Goal: Task Accomplishment & Management: Complete application form

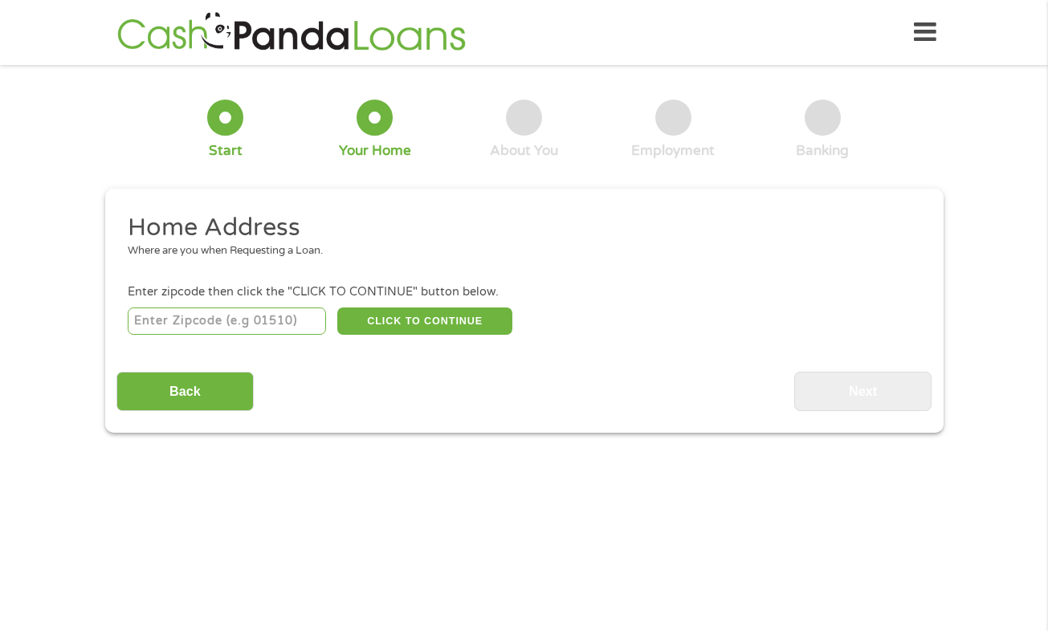
click at [185, 335] on input "number" at bounding box center [227, 320] width 198 height 27
type input "95050"
click at [422, 323] on button "CLICK TO CONTINUE" at bounding box center [424, 320] width 175 height 27
type input "95050"
type input "Santa [PERSON_NAME]"
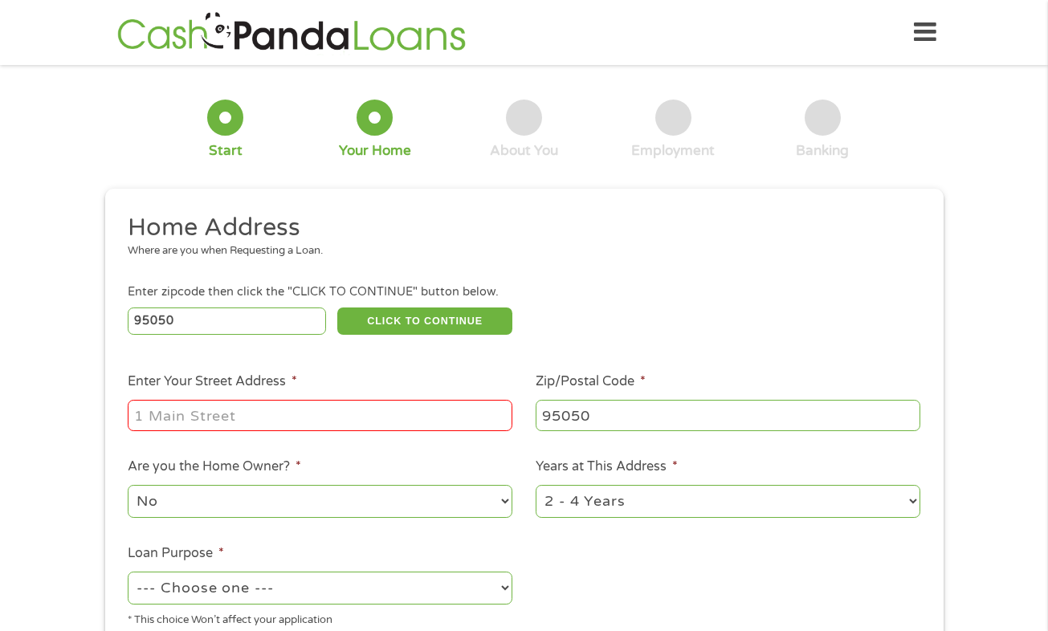
click at [417, 430] on input "Enter Your Street Address *" at bounding box center [320, 415] width 384 height 31
type input "[STREET_ADDRESS][PERSON_NAME]"
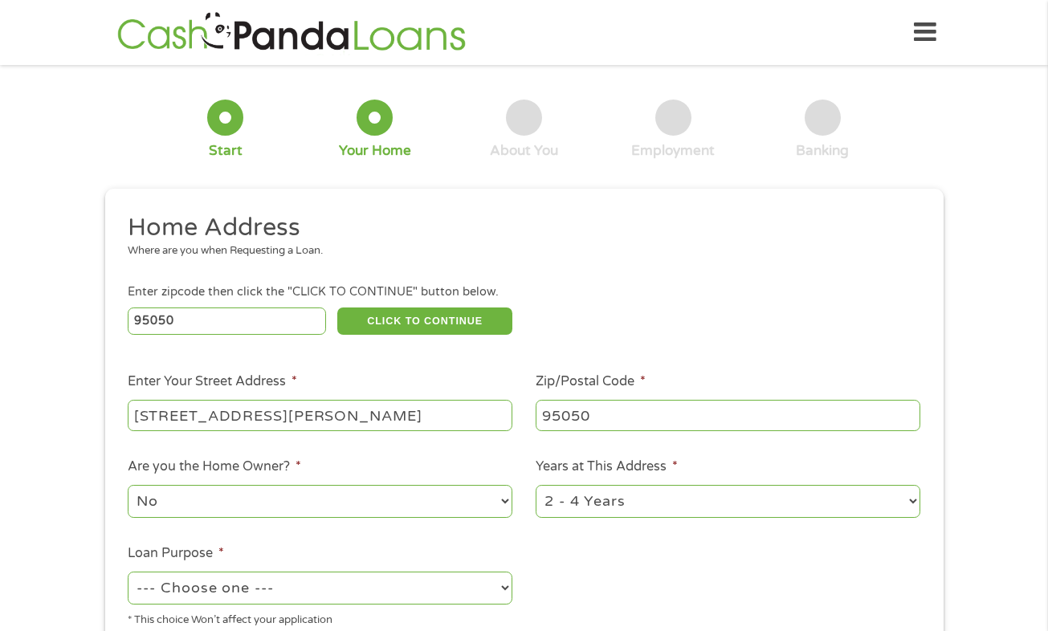
click at [1029, 119] on div "1 Start 2 Your Home 3 About You 4 Employment 5 Banking 6 This field is hidden w…" at bounding box center [524, 399] width 1048 height 646
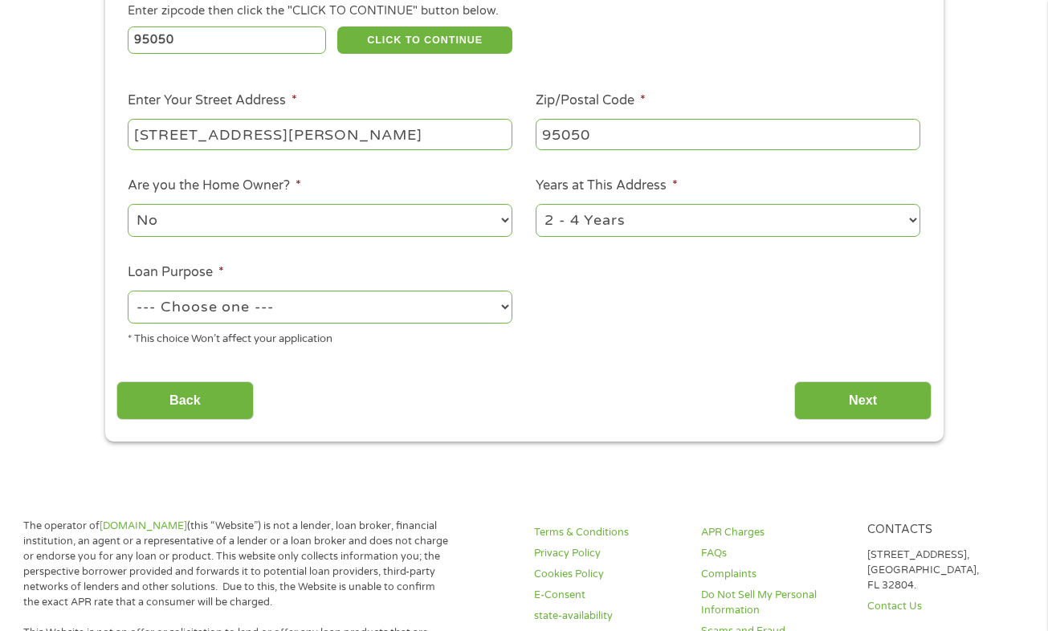
scroll to position [231, 0]
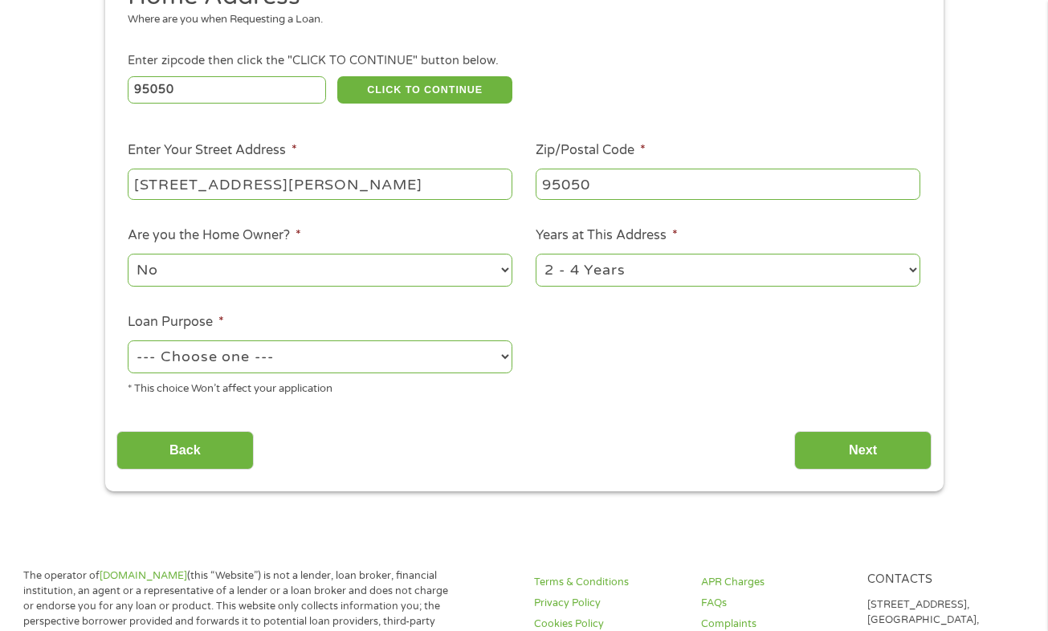
click at [397, 278] on select "No Yes" at bounding box center [320, 270] width 384 height 33
select select "yes"
click at [128, 254] on select "No Yes" at bounding box center [320, 270] width 384 height 33
click at [628, 280] on select "1 Year or less 1 - 2 Years 2 - 4 Years Over 4 Years" at bounding box center [727, 270] width 384 height 33
select select "60months"
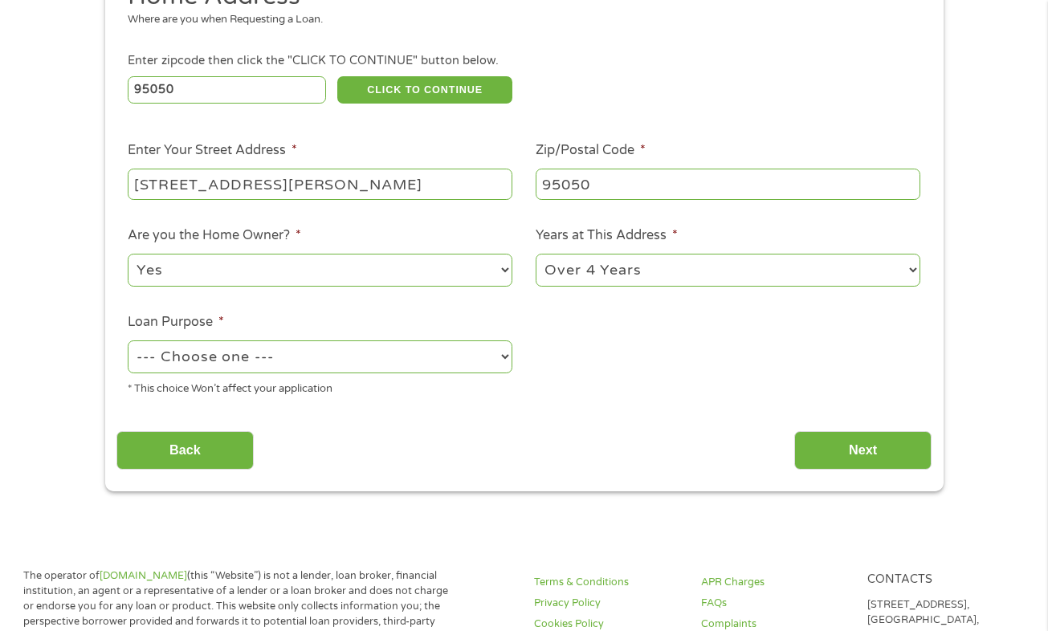
click at [535, 254] on select "1 Year or less 1 - 2 Years 2 - 4 Years Over 4 Years" at bounding box center [727, 270] width 384 height 33
click at [347, 385] on div "* This choice Won’t affect your application" at bounding box center [320, 387] width 384 height 22
drag, startPoint x: 347, startPoint y: 385, endPoint x: 343, endPoint y: 344, distance: 41.1
click at [343, 344] on li "Loan Purpose * --- Choose one --- Pay Bills Debt Consolidation Home Improvement…" at bounding box center [320, 354] width 408 height 85
drag, startPoint x: 343, startPoint y: 344, endPoint x: 345, endPoint y: 358, distance: 13.9
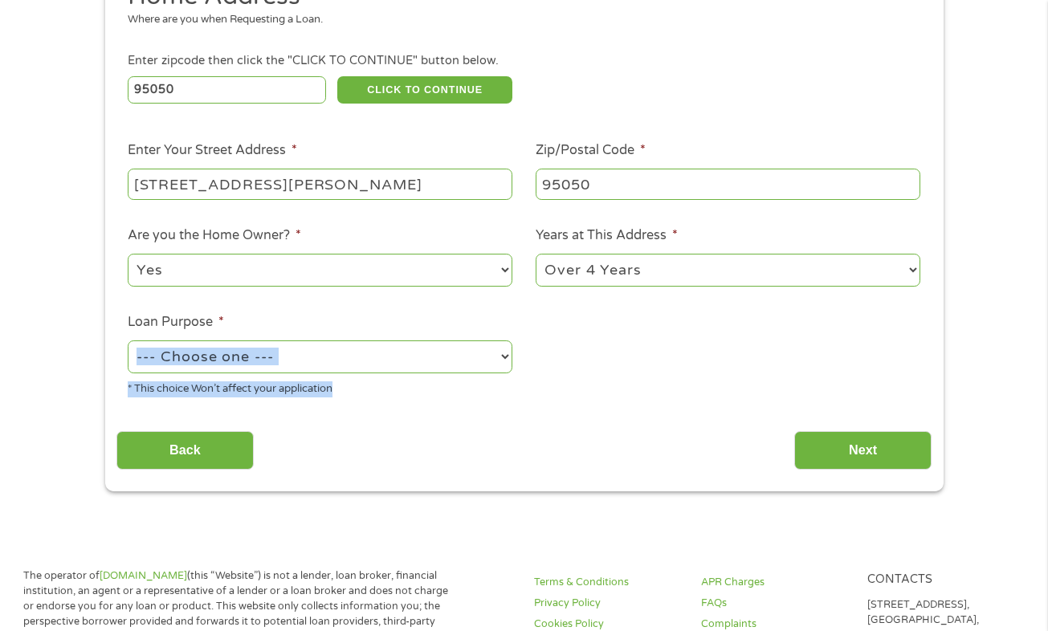
click at [345, 358] on select "--- Choose one --- Pay Bills Debt Consolidation Home Improvement Major Purchase…" at bounding box center [320, 356] width 384 height 33
select select "medicalexpenses"
click at [128, 341] on select "--- Choose one --- Pay Bills Debt Consolidation Home Improvement Major Purchase…" at bounding box center [320, 356] width 384 height 33
click at [880, 460] on input "Next" at bounding box center [862, 450] width 137 height 39
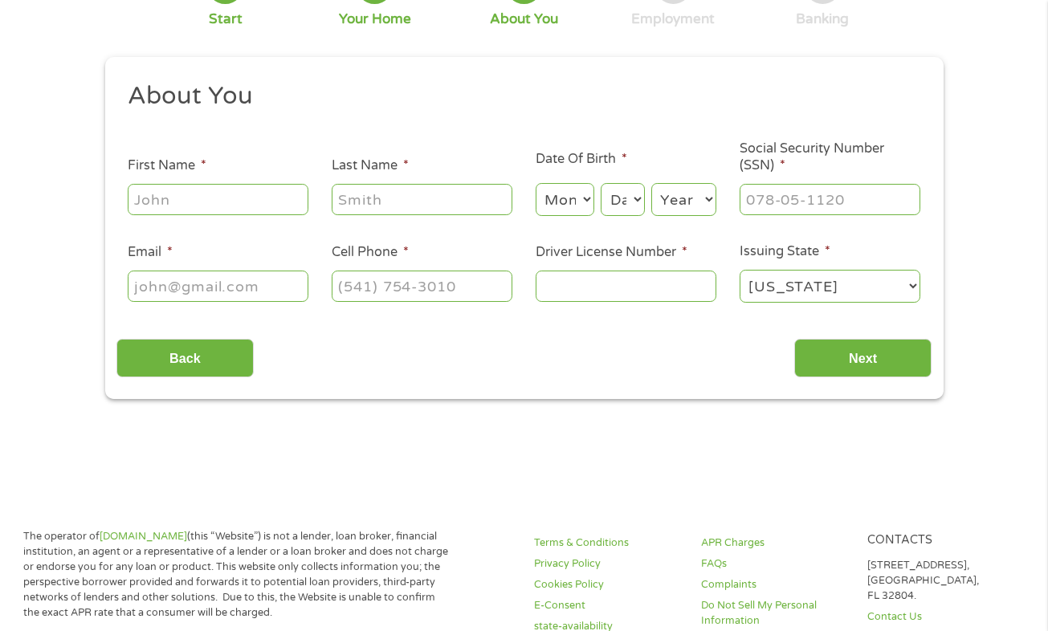
scroll to position [0, 0]
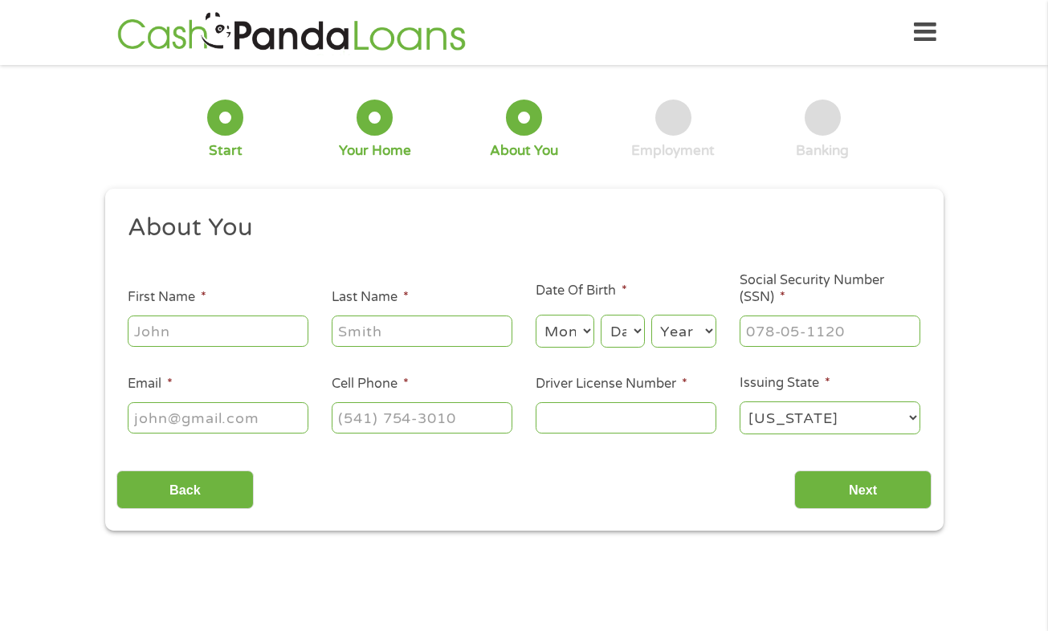
click at [227, 338] on input "First Name *" at bounding box center [218, 330] width 181 height 31
type input "[PERSON_NAME]"
type input "[EMAIL_ADDRESS][DOMAIN_NAME]"
type input "[PHONE_NUMBER]"
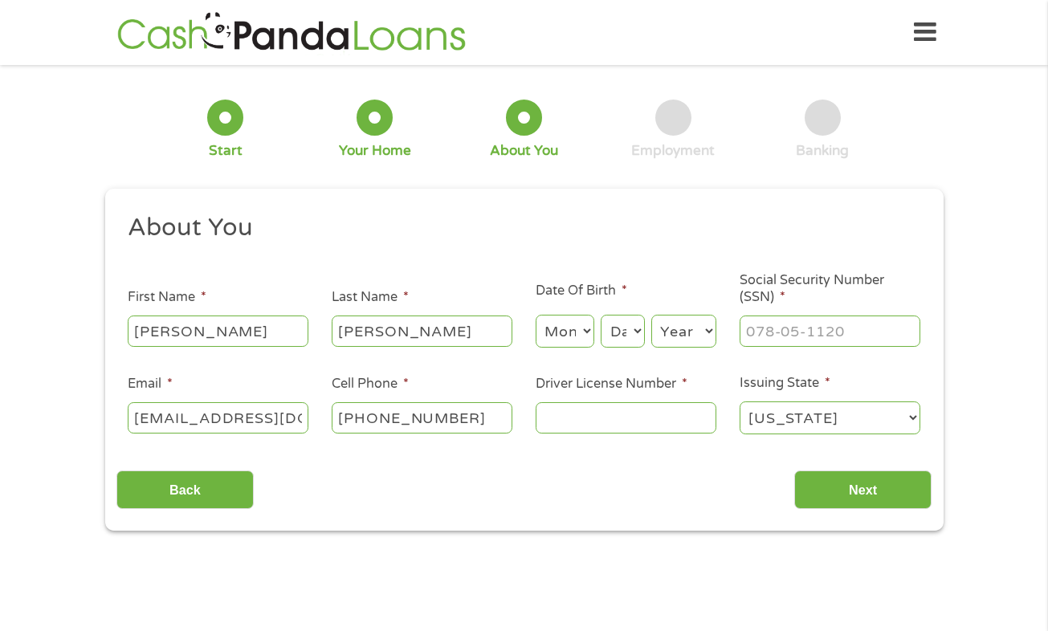
type input "[PERSON_NAME]"
click at [555, 338] on select "Month 1 2 3 4 5 6 7 8 9 10 11 12" at bounding box center [564, 331] width 59 height 33
select select "12"
click at [535, 315] on select "Month 1 2 3 4 5 6 7 8 9 10 11 12" at bounding box center [564, 331] width 59 height 33
click at [633, 340] on select "Day 1 2 3 4 5 6 7 8 9 10 11 12 13 14 15 16 17 18 19 20 21 22 23 24 25 26 27 28 …" at bounding box center [621, 331] width 43 height 33
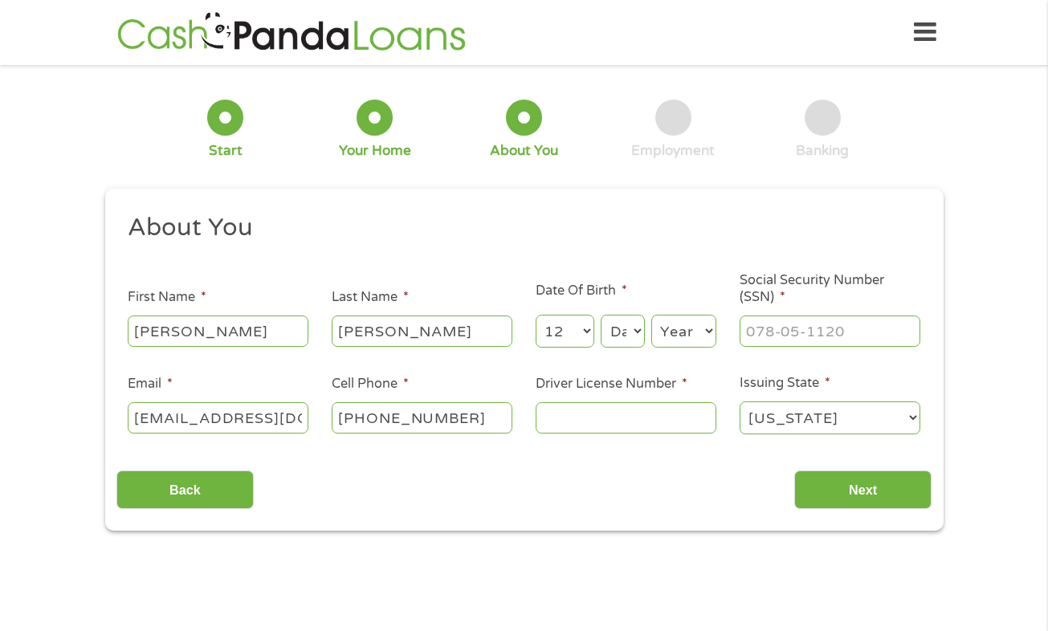
select select "30"
click at [600, 315] on select "Day 1 2 3 4 5 6 7 8 9 10 11 12 13 14 15 16 17 18 19 20 21 22 23 24 25 26 27 28 …" at bounding box center [621, 331] width 43 height 33
click at [674, 332] on select "Year [DATE] 2006 2005 2004 2003 2002 2001 2000 1999 1998 1997 1996 1995 1994 19…" at bounding box center [683, 331] width 65 height 33
select select "1985"
click at [651, 315] on select "Year [DATE] 2006 2005 2004 2003 2002 2001 2000 1999 1998 1997 1996 1995 1994 19…" at bounding box center [683, 331] width 65 height 33
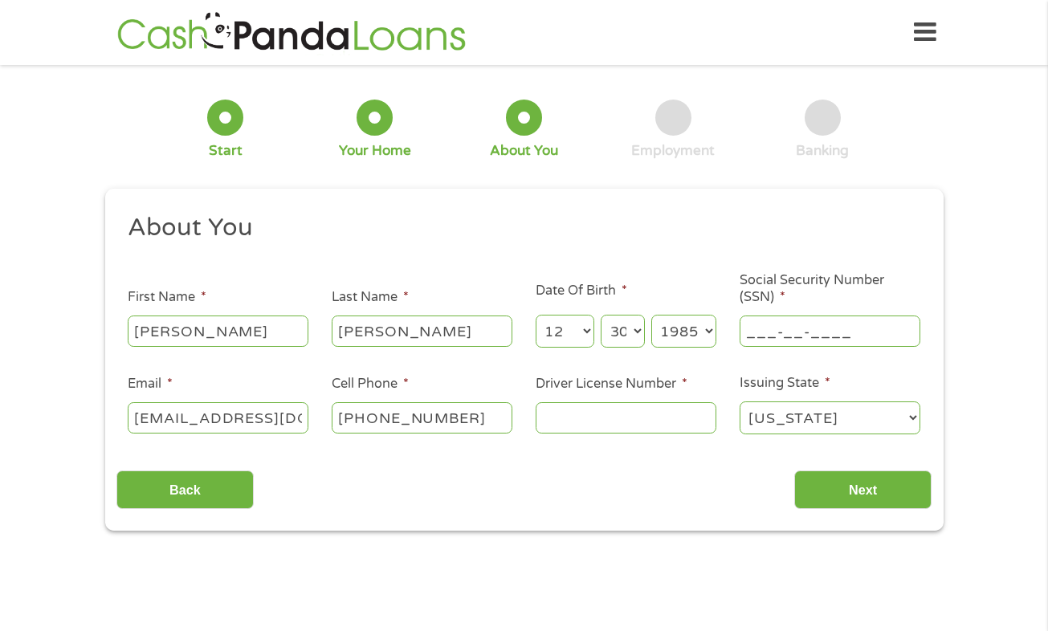
click at [750, 329] on input "___-__-____" at bounding box center [829, 330] width 181 height 31
type input "552-89-4788"
drag, startPoint x: 612, startPoint y: 434, endPoint x: 513, endPoint y: 462, distance: 102.7
click at [513, 462] on div "Back Next" at bounding box center [523, 483] width 815 height 51
click at [616, 412] on input "Driver License Number *" at bounding box center [625, 417] width 181 height 31
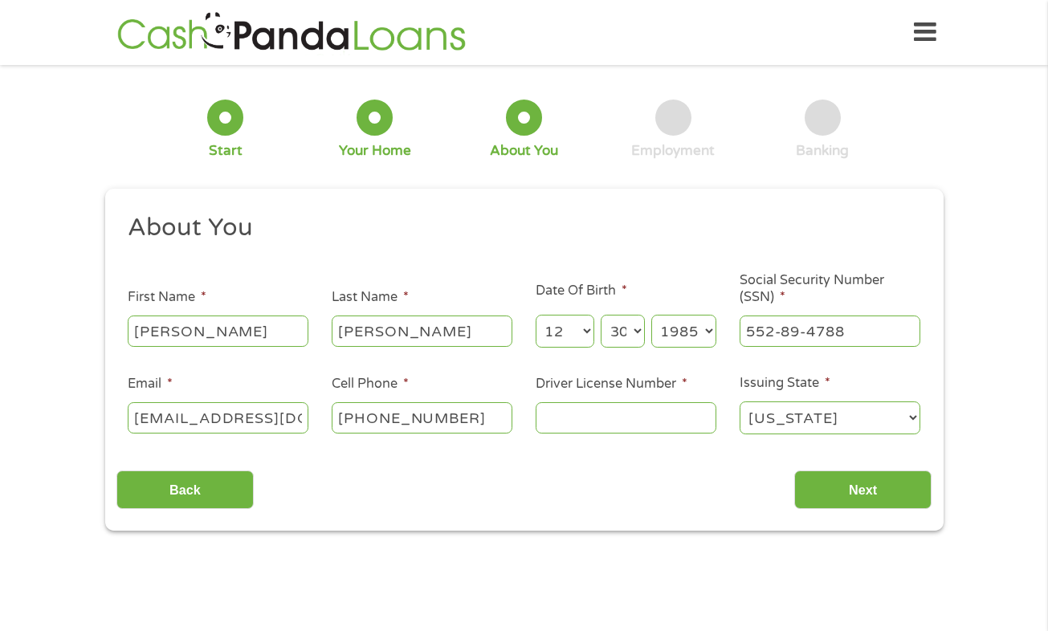
click at [616, 412] on input "Driver License Number *" at bounding box center [625, 417] width 181 height 31
type input "D3545854"
click at [807, 482] on input "Next" at bounding box center [862, 489] width 137 height 39
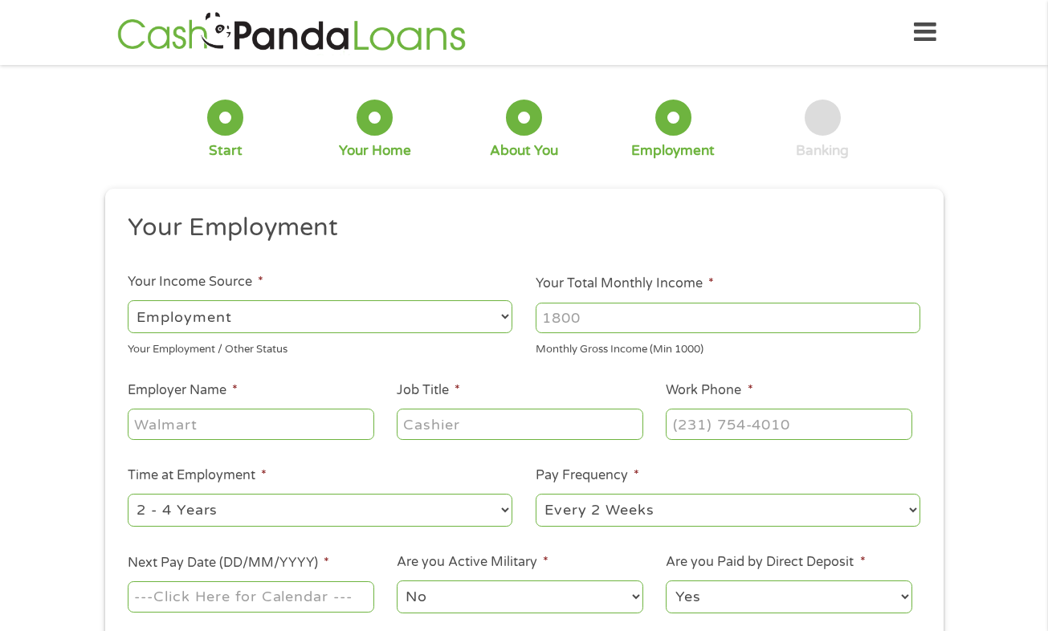
click at [586, 311] on input "Your Total Monthly Income *" at bounding box center [727, 318] width 384 height 31
type input "10000"
click at [403, 312] on select "--- Choose one --- Employment [DEMOGRAPHIC_DATA] Benefits" at bounding box center [320, 316] width 384 height 33
click at [299, 430] on input "Employer Name *" at bounding box center [251, 424] width 246 height 31
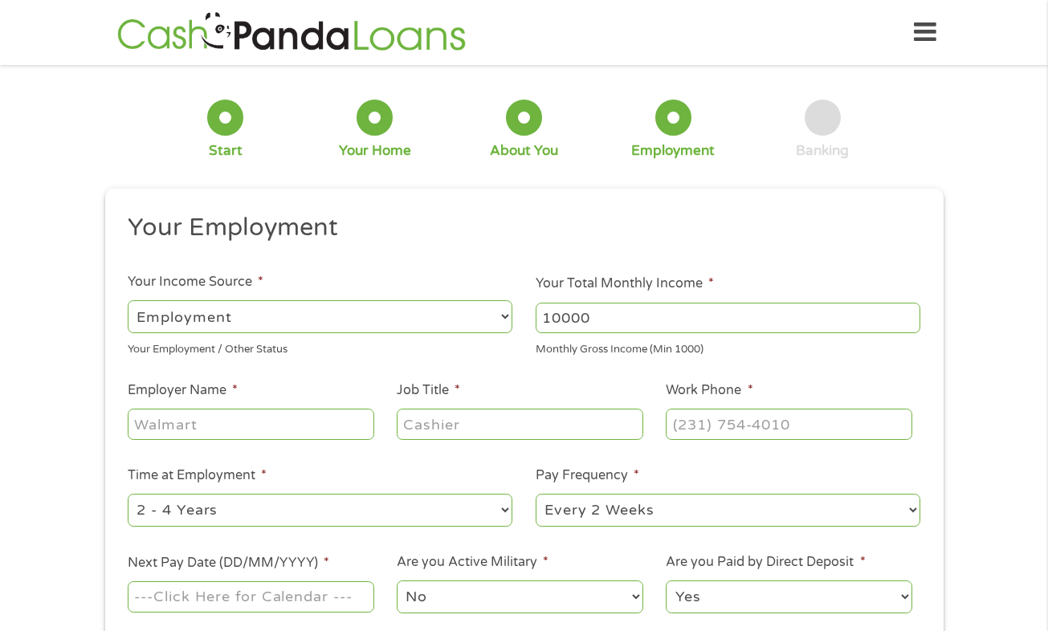
click at [299, 430] on input "Employer Name *" at bounding box center [251, 424] width 246 height 31
type input "[GEOGRAPHIC_DATA]"
type input "Corrections Officer"
type input "[PHONE_NUMBER]"
click at [296, 516] on select "--- Choose one --- 1 Year or less 1 - 2 Years 2 - 4 Years Over 4 Years" at bounding box center [320, 510] width 384 height 33
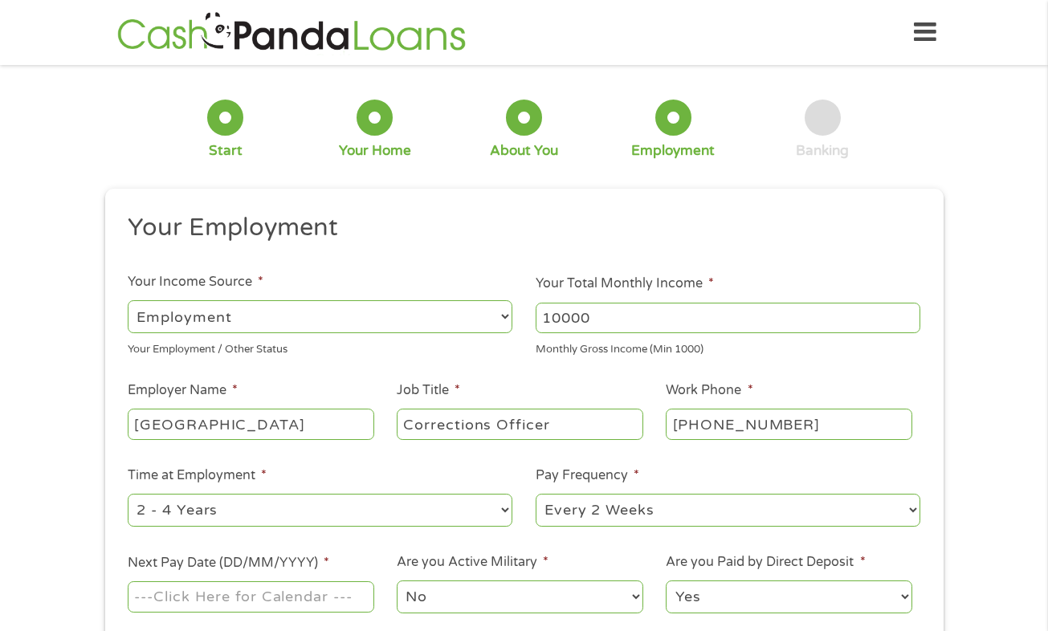
select select "60months"
click at [128, 494] on select "--- Choose one --- 1 Year or less 1 - 2 Years 2 - 4 Years Over 4 Years" at bounding box center [320, 510] width 384 height 33
click at [690, 511] on select "--- Choose one --- Every 2 Weeks Every Week Monthly Semi-Monthly" at bounding box center [727, 510] width 384 height 33
click at [535, 494] on select "--- Choose one --- Every 2 Weeks Every Week Monthly Semi-Monthly" at bounding box center [727, 510] width 384 height 33
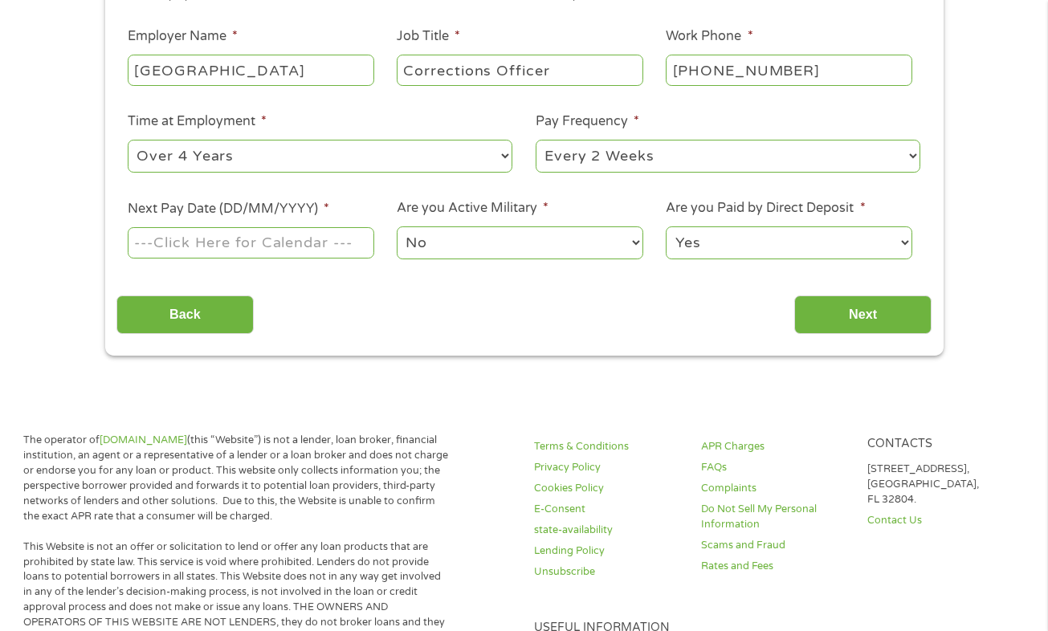
scroll to position [366, 0]
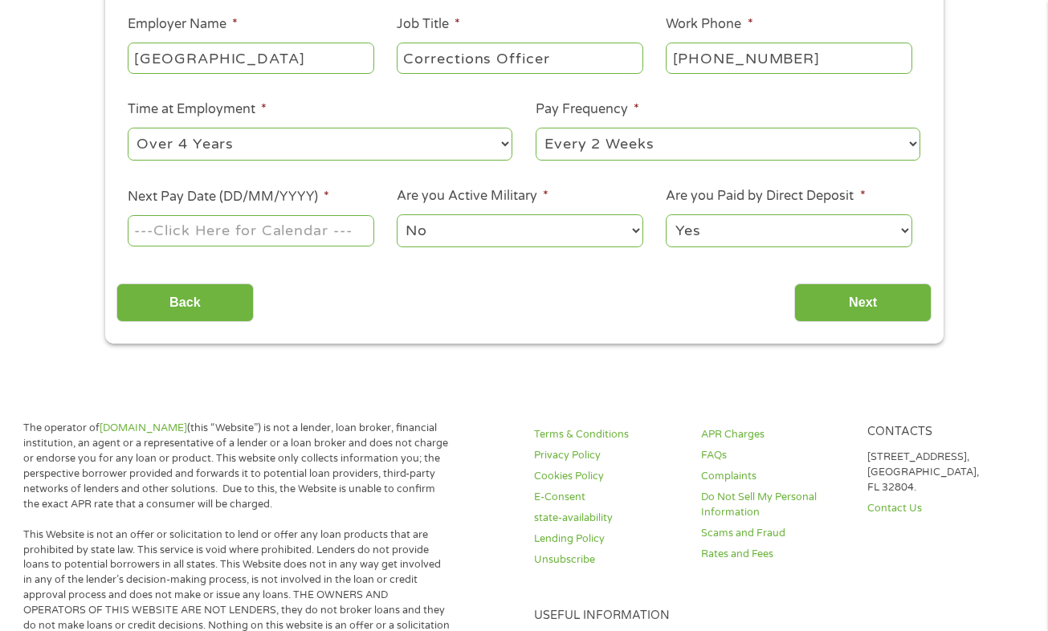
drag, startPoint x: 290, startPoint y: 236, endPoint x: 194, endPoint y: 237, distance: 95.5
click at [194, 237] on input "Next Pay Date (DD/MM/YYYY) *" at bounding box center [251, 230] width 246 height 31
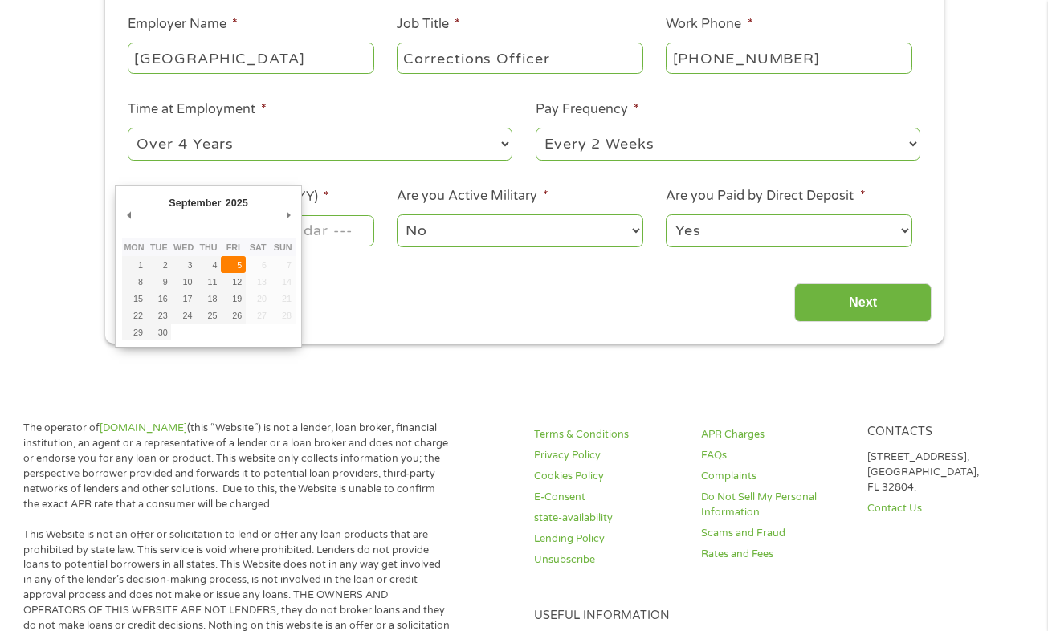
type input "[DATE]"
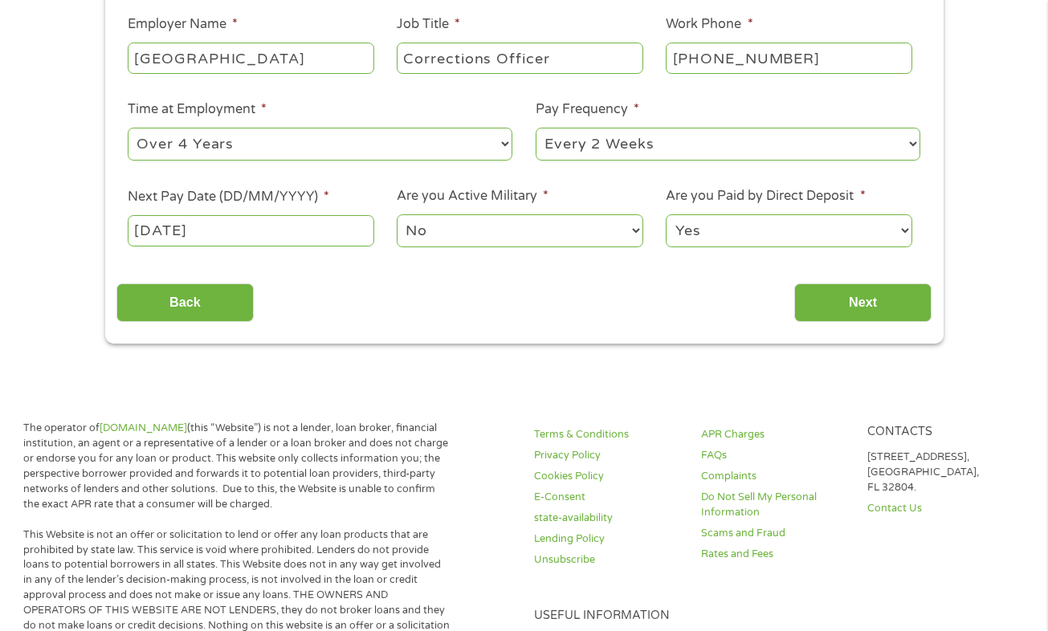
click at [346, 231] on input "[DATE]" at bounding box center [251, 230] width 246 height 31
click at [528, 238] on select "No Yes" at bounding box center [520, 230] width 246 height 33
click at [763, 226] on select "Yes No" at bounding box center [788, 230] width 246 height 33
click at [665, 214] on select "Yes No" at bounding box center [788, 230] width 246 height 33
click at [812, 314] on input "Next" at bounding box center [862, 302] width 137 height 39
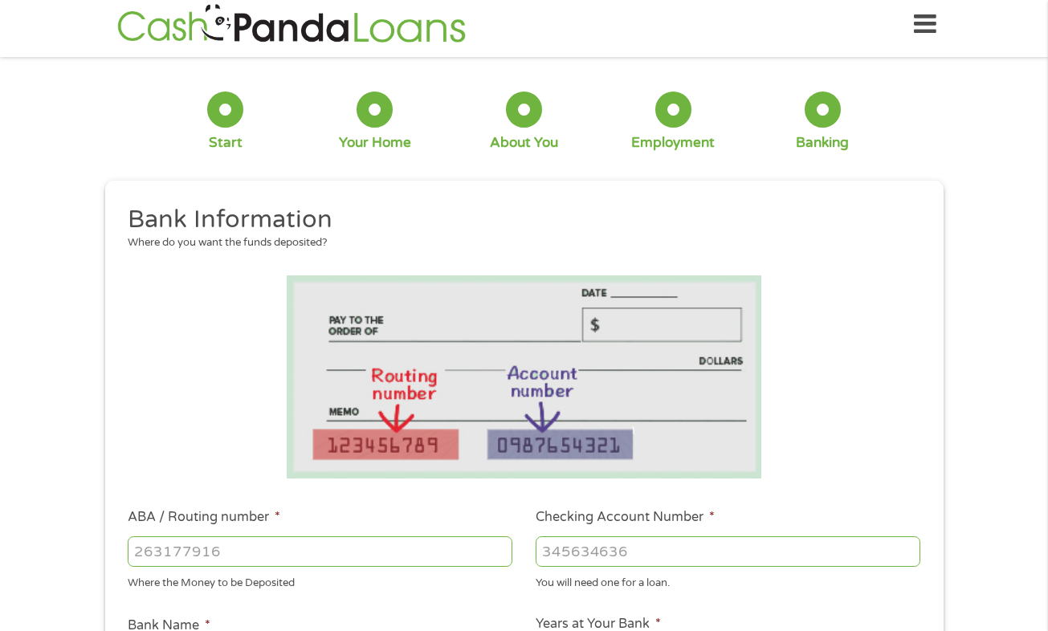
scroll to position [0, 0]
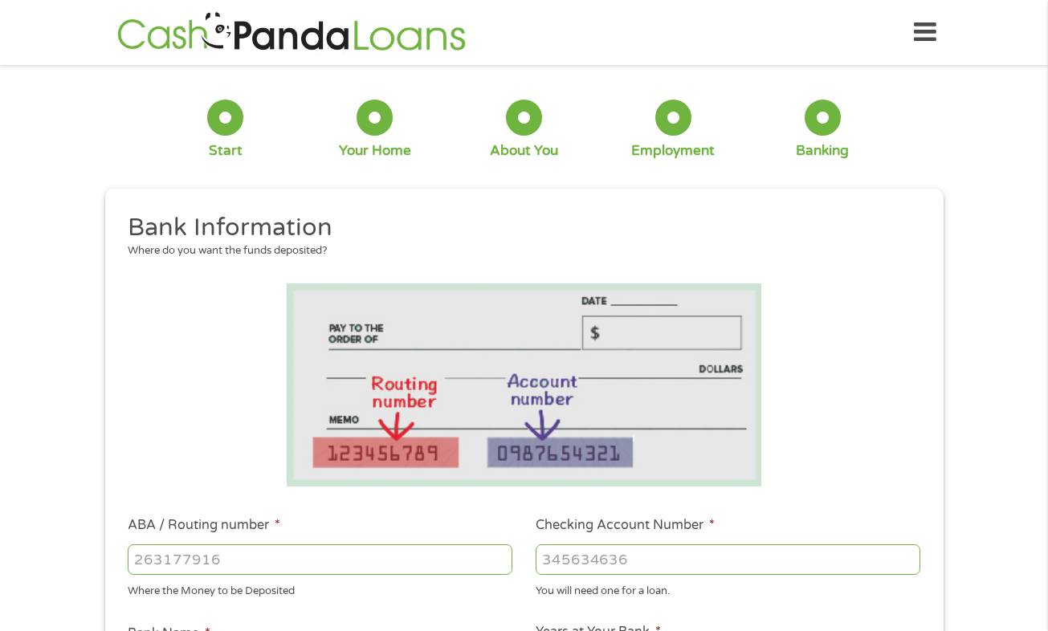
click at [250, 562] on input "ABA / Routing number *" at bounding box center [320, 559] width 384 height 31
type input "121042882"
type input "[PERSON_NAME] FARGO BANK NA"
type input "121042882"
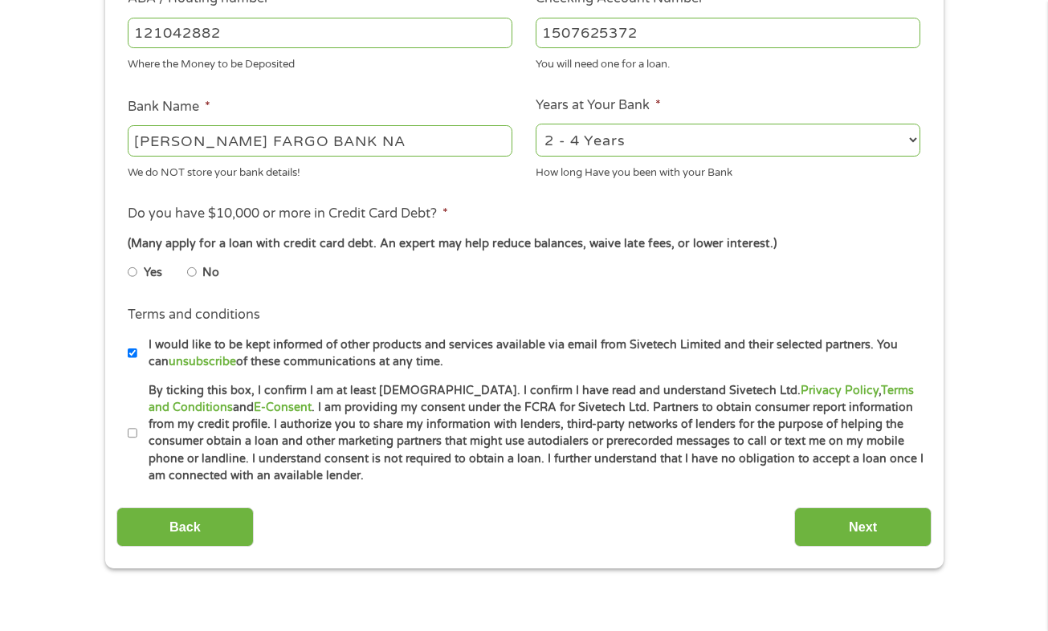
scroll to position [525, 0]
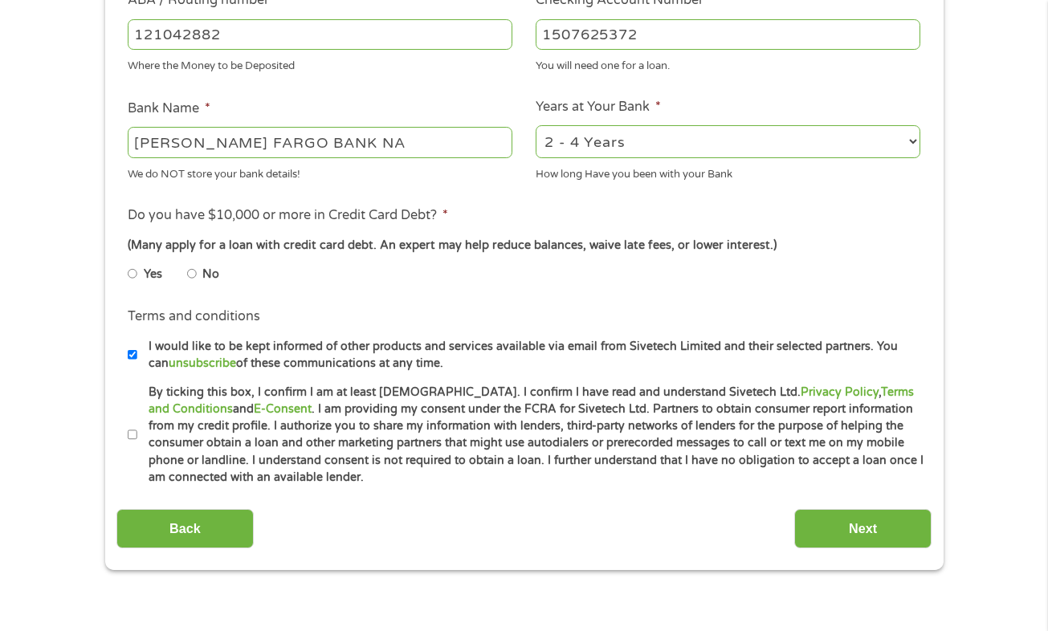
type input "1507625372"
click at [767, 132] on select "2 - 4 Years 6 - 12 Months 1 - 2 Years Over 4 Years" at bounding box center [727, 141] width 384 height 33
select select "60months"
click at [535, 125] on select "2 - 4 Years 6 - 12 Months 1 - 2 Years Over 4 Years" at bounding box center [727, 141] width 384 height 33
click at [190, 272] on input "No" at bounding box center [192, 274] width 10 height 26
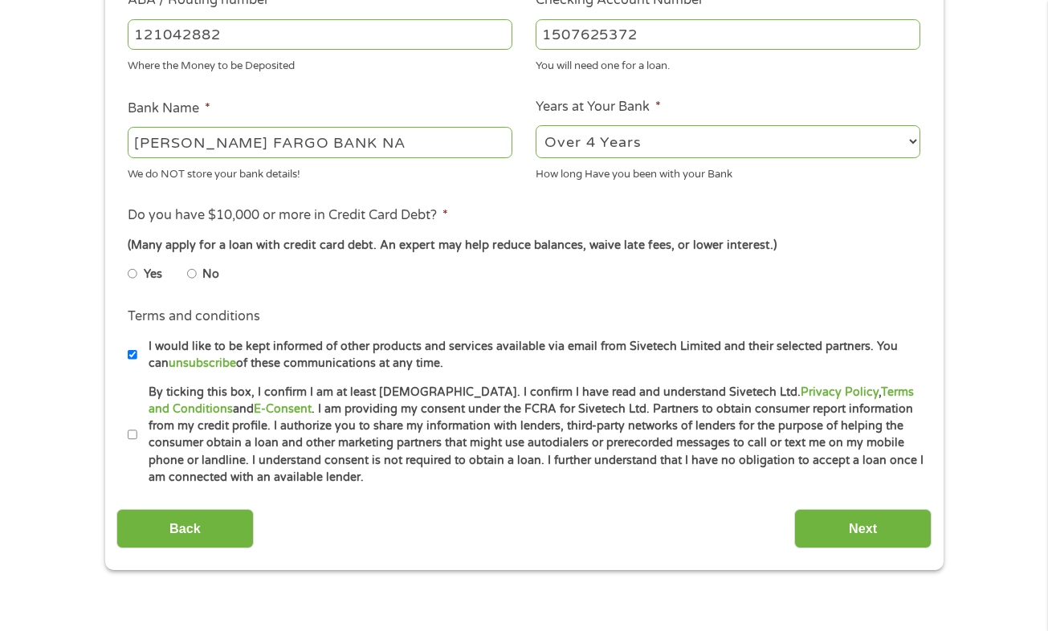
radio input "true"
click at [138, 437] on label "By ticking this box, I confirm I am at least [DEMOGRAPHIC_DATA]. I confirm I ha…" at bounding box center [530, 435] width 787 height 103
click at [137, 437] on input "By ticking this box, I confirm I am at least [DEMOGRAPHIC_DATA]. I confirm I ha…" at bounding box center [133, 435] width 10 height 26
checkbox input "true"
click at [821, 539] on input "Next" at bounding box center [862, 528] width 137 height 39
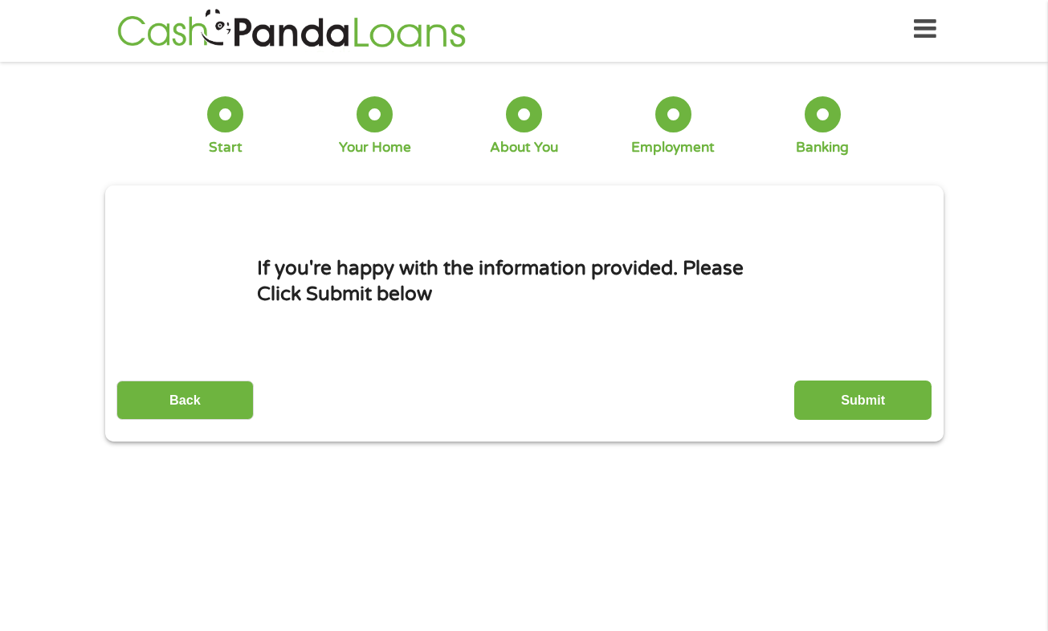
scroll to position [0, 0]
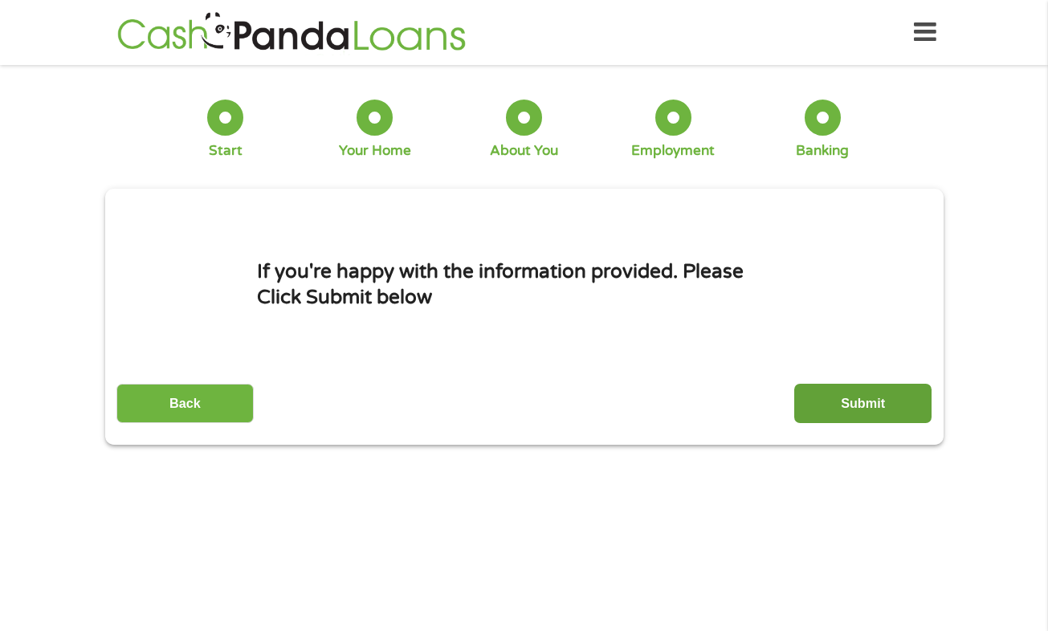
click at [877, 395] on input "Submit" at bounding box center [862, 403] width 137 height 39
